Goal: Task Accomplishment & Management: Use online tool/utility

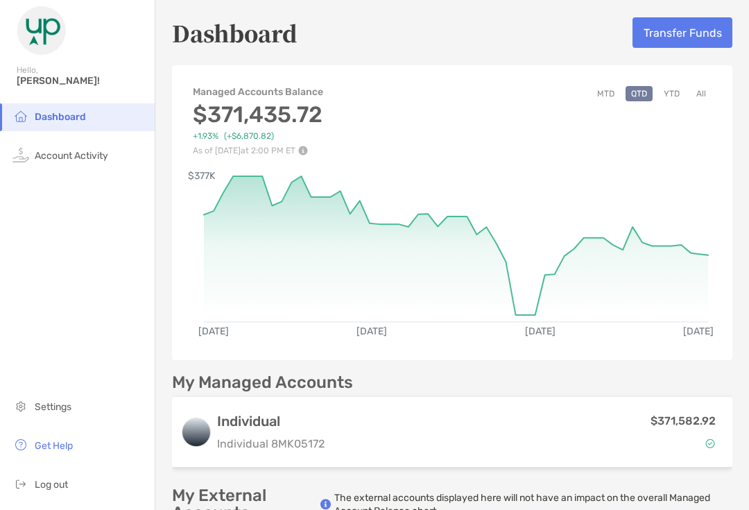
click at [676, 32] on button "Transfer Funds" at bounding box center [683, 32] width 100 height 31
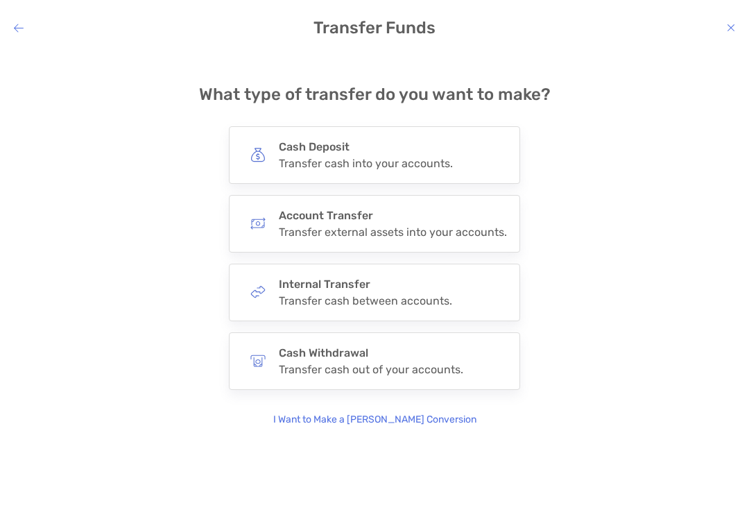
click at [385, 359] on h4 "Cash Withdrawal" at bounding box center [371, 352] width 184 height 13
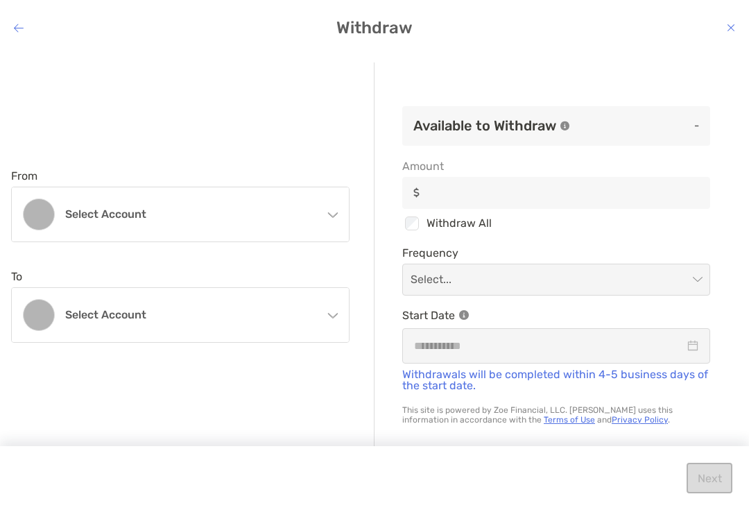
click at [319, 207] on h4 "Select account" at bounding box center [192, 213] width 255 height 13
click at [327, 320] on div "Select account" at bounding box center [180, 315] width 337 height 54
click at [325, 209] on div "Select account" at bounding box center [180, 214] width 337 height 54
click at [275, 271] on p "Individual 8MK05172 - [PERSON_NAME]" at bounding box center [199, 278] width 268 height 17
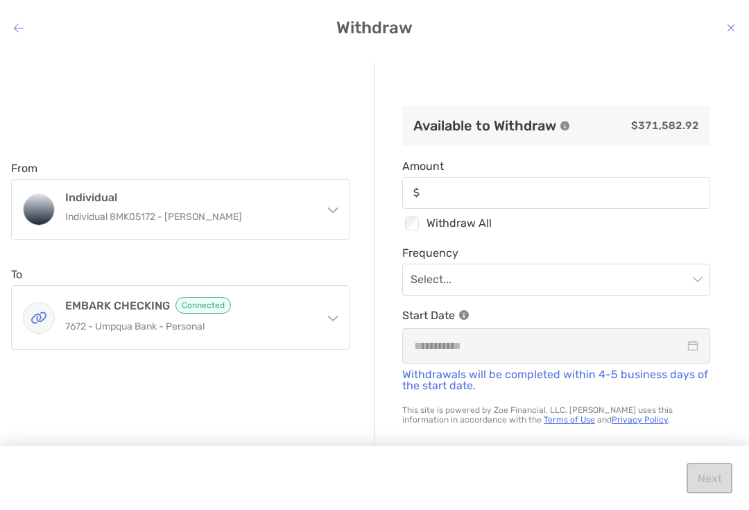
click at [323, 315] on div "EMBARK CHECKING Connected 7672 - Umpqua Bank - Personal" at bounding box center [180, 317] width 337 height 63
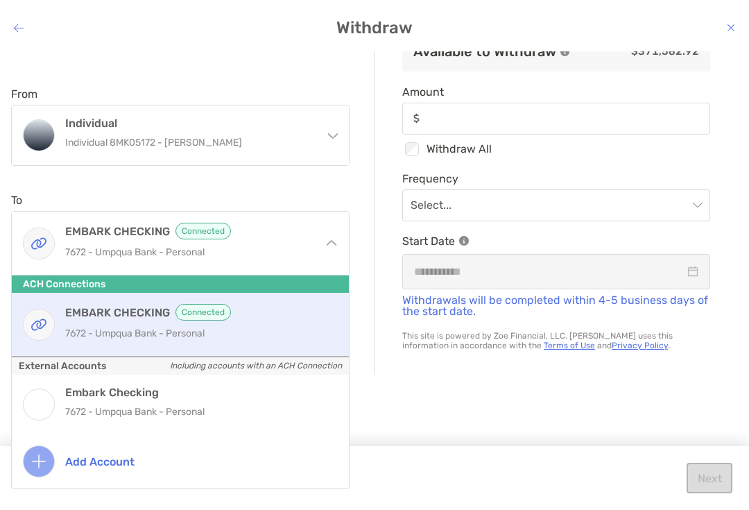
scroll to position [74, 0]
click at [257, 43] on div "Withdraw From Individual Individual 8MK05172 - [PERSON_NAME] Individual Individ…" at bounding box center [374, 255] width 749 height 510
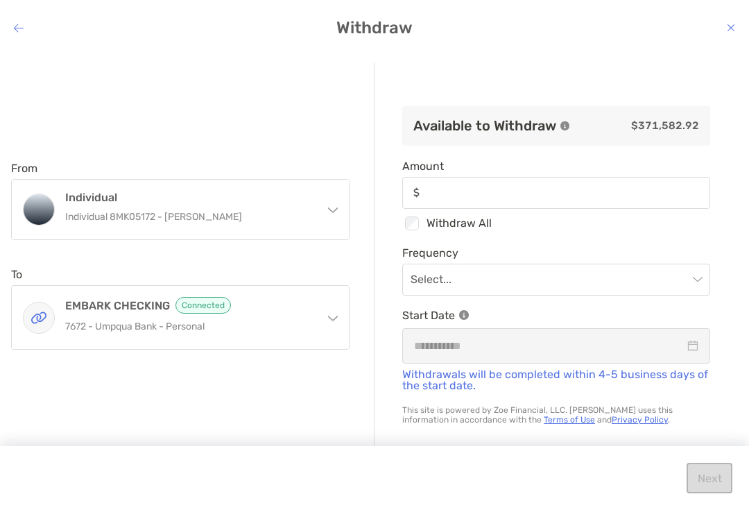
scroll to position [0, 0]
click at [448, 191] on input "Amount" at bounding box center [567, 193] width 283 height 12
click at [504, 280] on input "modal" at bounding box center [549, 279] width 277 height 31
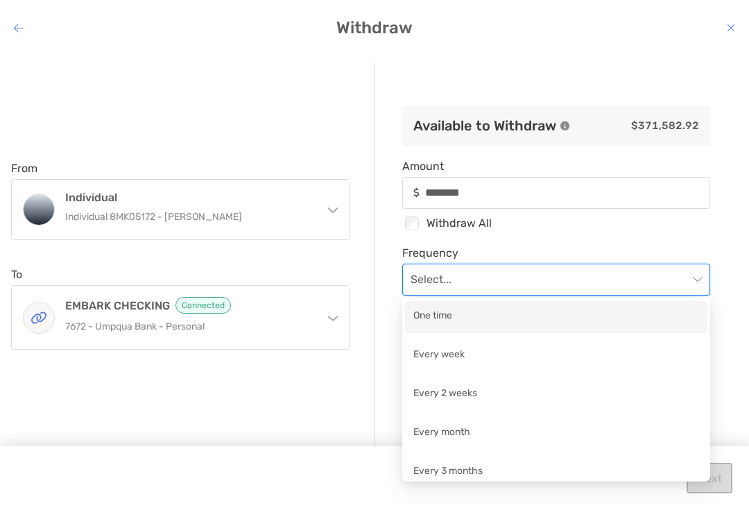
click at [544, 316] on div "One time" at bounding box center [556, 316] width 286 height 17
type input "********"
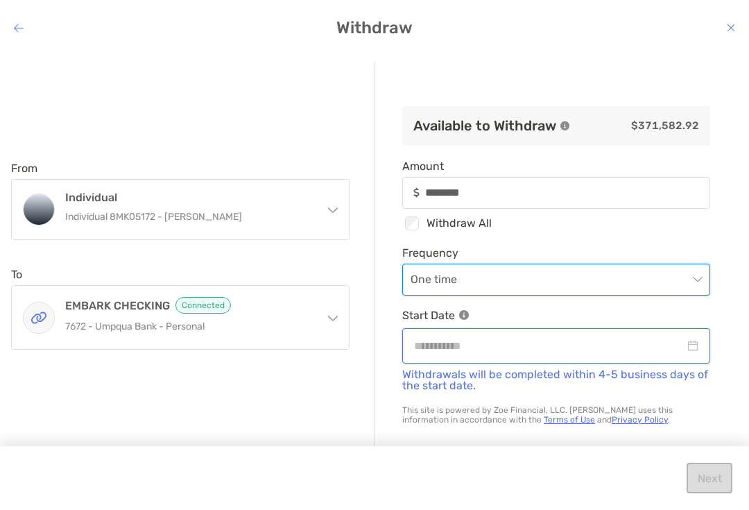
click at [443, 343] on input "modal" at bounding box center [549, 345] width 270 height 17
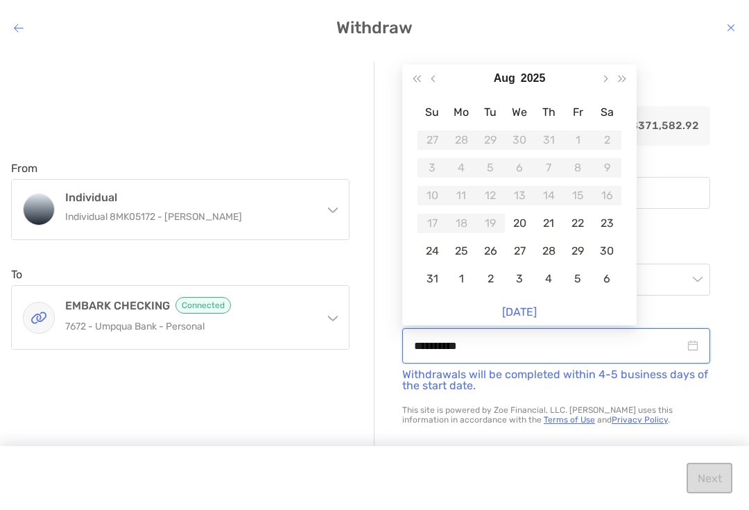
type input "**********"
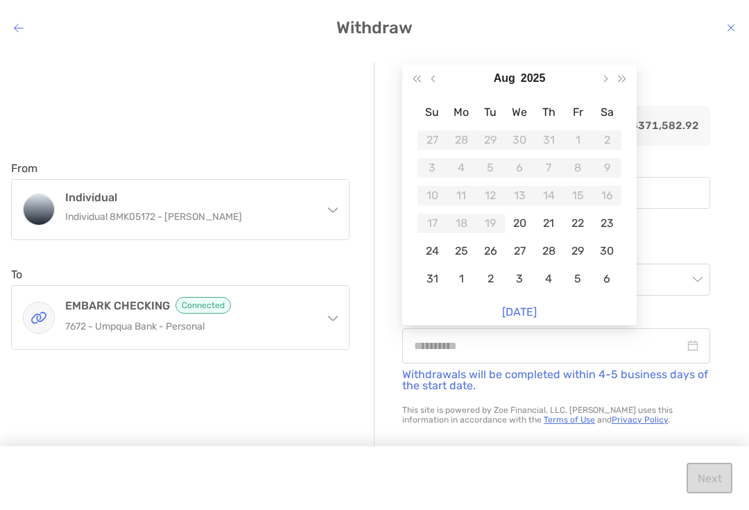
click at [529, 221] on td "20" at bounding box center [519, 223] width 29 height 28
type input "********"
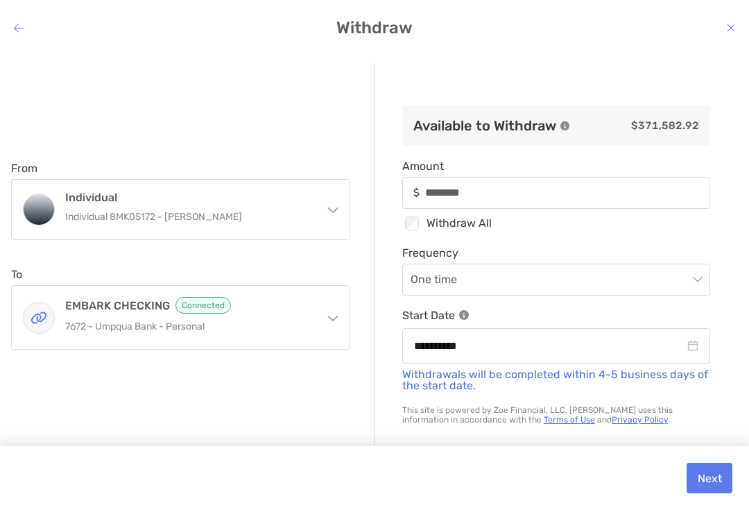
click at [720, 479] on button "Next" at bounding box center [710, 478] width 46 height 31
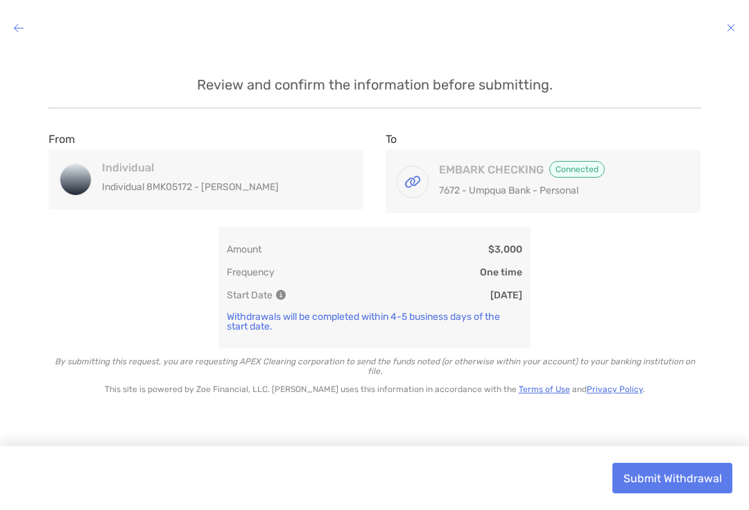
click at [709, 478] on button "Submit Withdrawal" at bounding box center [672, 478] width 120 height 31
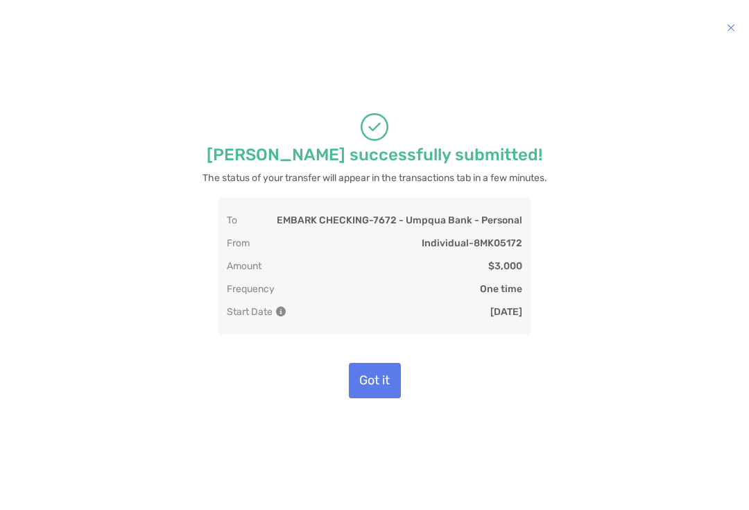
click at [384, 379] on button "Got it" at bounding box center [375, 380] width 52 height 35
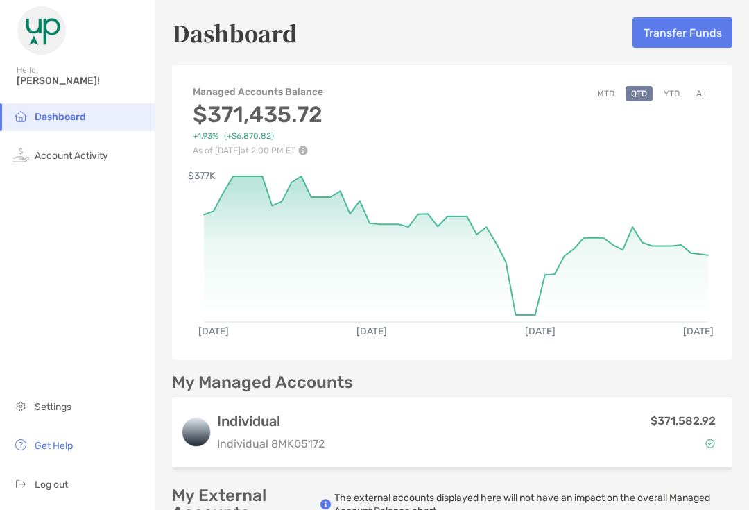
scroll to position [25, 0]
click at [47, 484] on span "Log out" at bounding box center [51, 485] width 33 height 12
